Goal: Check status: Check status

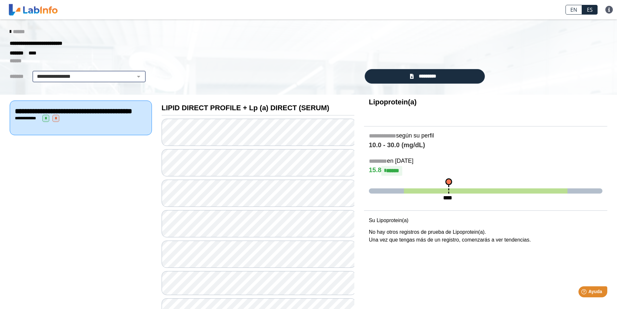
click at [135, 77] on select "**********" at bounding box center [89, 77] width 110 height 8
click at [34, 73] on select "**********" at bounding box center [89, 77] width 110 height 8
click at [430, 77] on span "*********" at bounding box center [428, 76] width 24 height 7
click at [426, 78] on span "*********" at bounding box center [428, 76] width 24 height 7
